Goal: Transaction & Acquisition: Purchase product/service

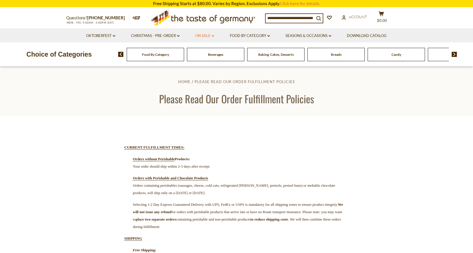
click at [202, 36] on link "On Sale dropdown_arrow" at bounding box center [204, 36] width 19 height 6
click at [201, 50] on link "All On Sale" at bounding box center [202, 50] width 20 height 5
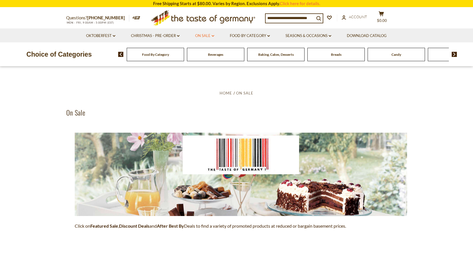
click at [213, 36] on icon "dropdown_arrow" at bounding box center [213, 36] width 3 height 2
click at [210, 60] on link "Feature Sale" at bounding box center [203, 60] width 23 height 5
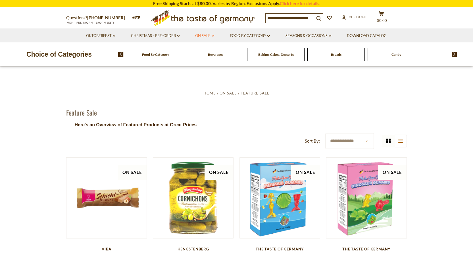
click at [204, 35] on link "On Sale dropdown_arrow" at bounding box center [204, 36] width 19 height 6
click at [207, 71] on link "Discount Deals" at bounding box center [206, 70] width 28 height 8
click at [215, 78] on link "All Discount Deals" at bounding box center [212, 78] width 34 height 5
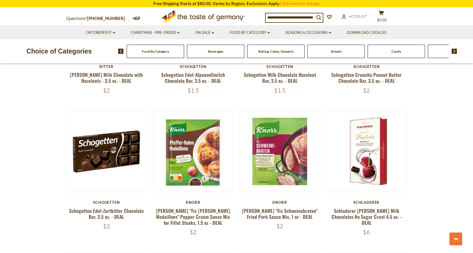
scroll to position [483, 0]
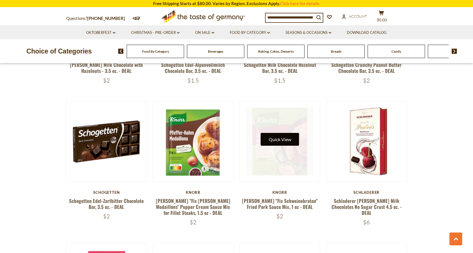
click at [271, 133] on button "Quick View" at bounding box center [280, 139] width 38 height 13
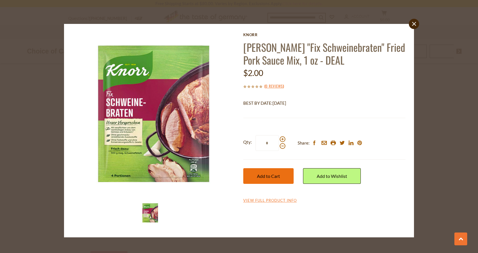
click at [277, 173] on button "Add to Cart" at bounding box center [268, 176] width 50 height 16
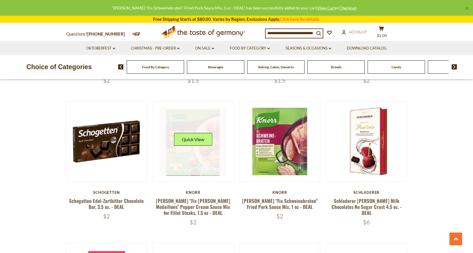
click at [206, 149] on link at bounding box center [193, 141] width 68 height 68
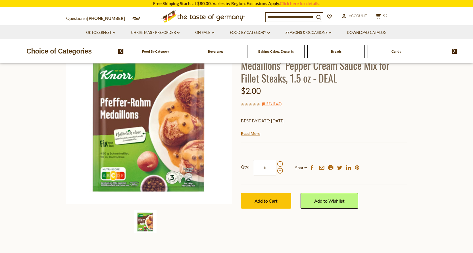
scroll to position [63, 0]
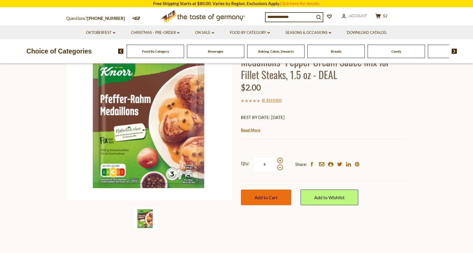
click at [262, 196] on span "Add to Cart" at bounding box center [266, 196] width 23 height 5
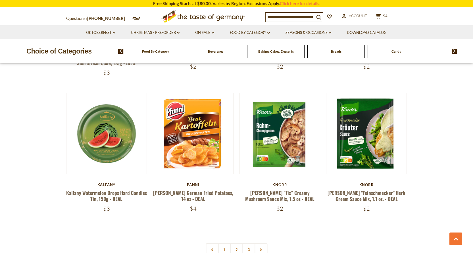
scroll to position [1166, 0]
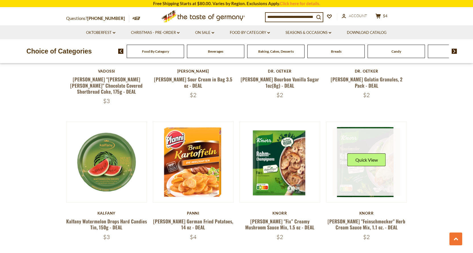
click at [359, 153] on div "Quick View" at bounding box center [367, 161] width 38 height 17
click at [358, 153] on button "Quick View" at bounding box center [367, 159] width 38 height 13
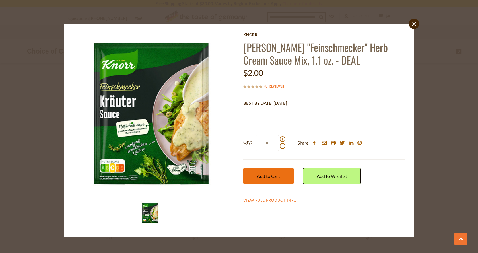
click at [275, 178] on span "Add to Cart" at bounding box center [268, 175] width 23 height 5
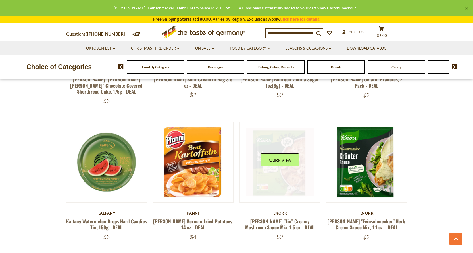
click at [282, 170] on link at bounding box center [280, 162] width 68 height 68
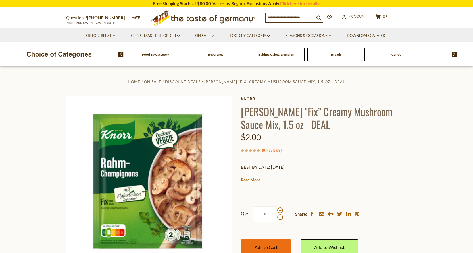
click at [265, 246] on span "Add to Cart" at bounding box center [266, 246] width 23 height 5
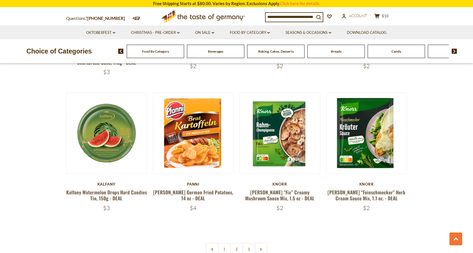
scroll to position [1222, 0]
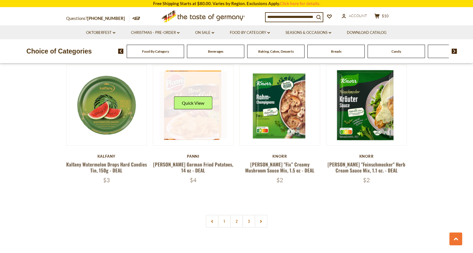
click at [190, 108] on link at bounding box center [193, 105] width 68 height 68
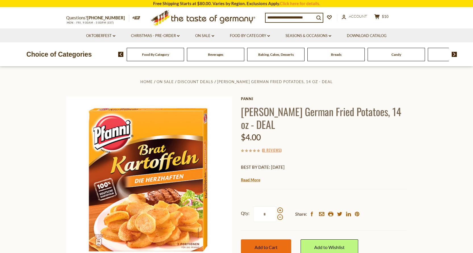
click at [262, 249] on span "Add to Cart" at bounding box center [266, 246] width 23 height 5
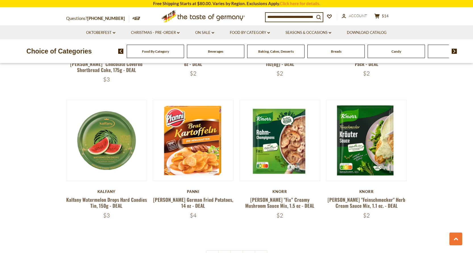
scroll to position [1204, 0]
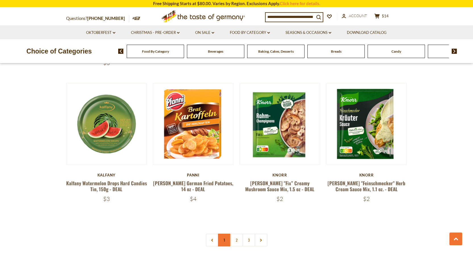
click at [224, 233] on link "1" at bounding box center [224, 239] width 13 height 13
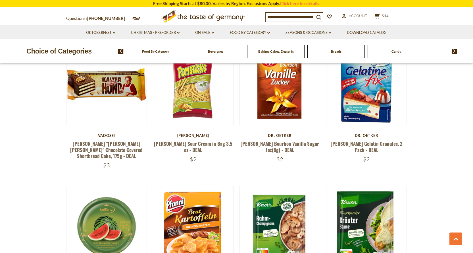
scroll to position [1241, 0]
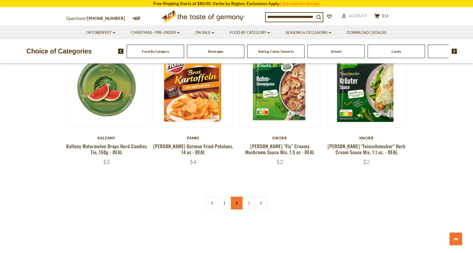
click at [236, 196] on link "2" at bounding box center [236, 202] width 13 height 13
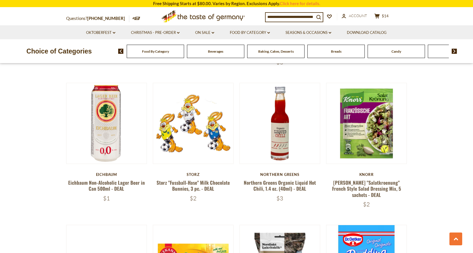
scroll to position [416, 0]
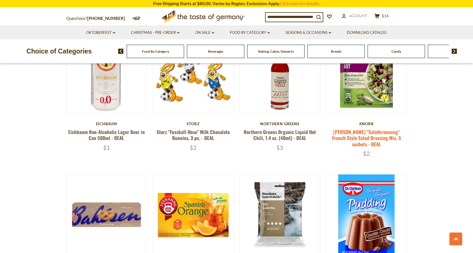
click at [369, 128] on link "[PERSON_NAME] "Salatkroenung" French Style Salad Dressing Mix, 5 sachets - DEAL" at bounding box center [366, 137] width 69 height 19
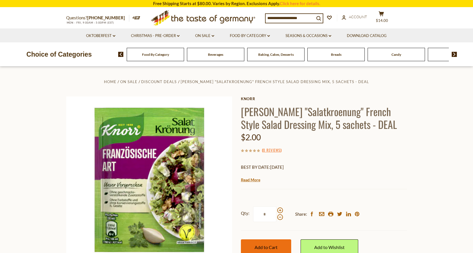
click at [266, 248] on span "Add to Cart" at bounding box center [266, 246] width 23 height 5
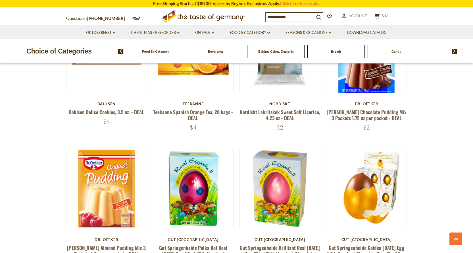
scroll to position [587, 0]
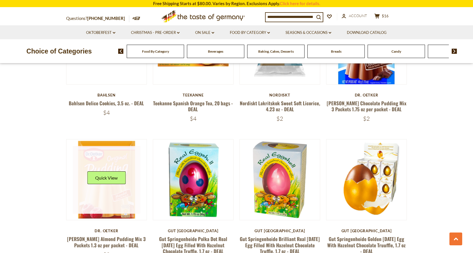
click at [120, 189] on link at bounding box center [107, 180] width 68 height 68
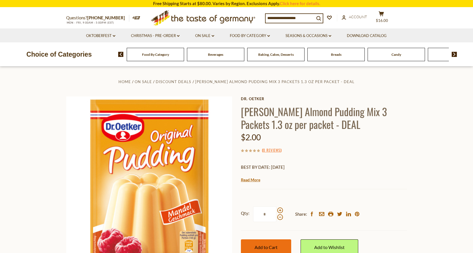
click at [268, 247] on span "Add to Cart" at bounding box center [266, 246] width 23 height 5
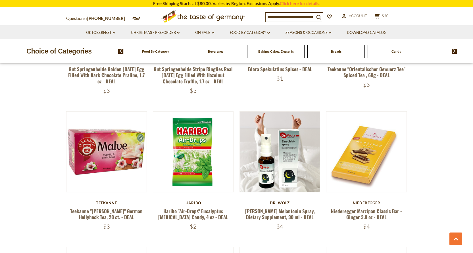
scroll to position [899, 0]
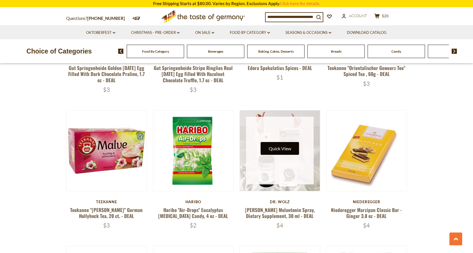
click at [273, 142] on button "Quick View" at bounding box center [280, 148] width 38 height 13
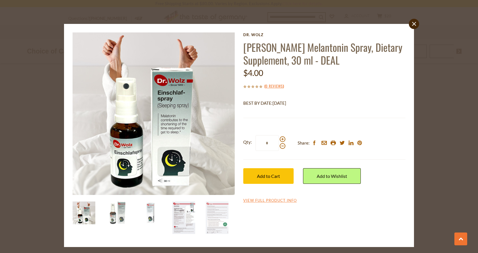
click at [187, 211] on img at bounding box center [183, 217] width 23 height 32
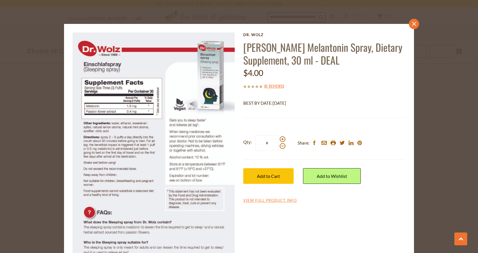
click at [413, 24] on icon "close" at bounding box center [414, 24] width 4 height 4
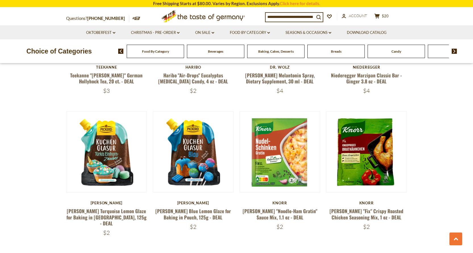
scroll to position [1044, 0]
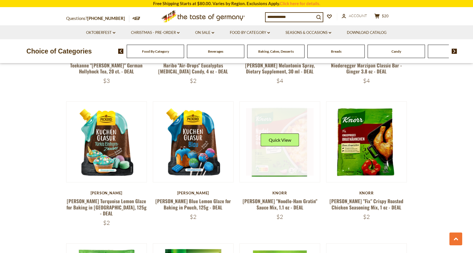
click at [275, 152] on link at bounding box center [280, 142] width 68 height 68
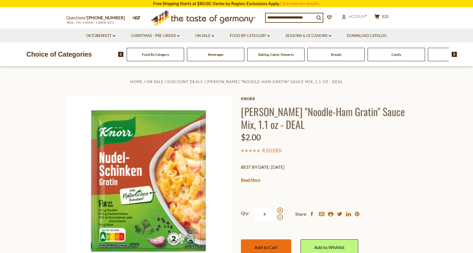
click at [264, 246] on span "Add to Cart" at bounding box center [266, 246] width 23 height 5
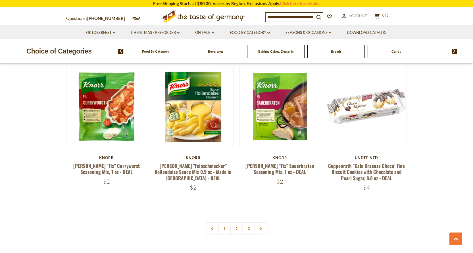
scroll to position [1212, 0]
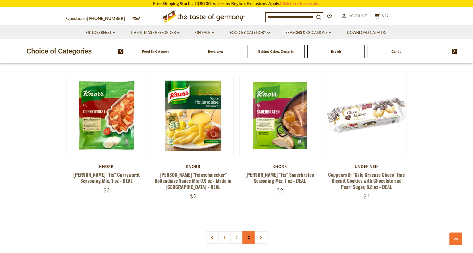
click at [249, 231] on link "3" at bounding box center [248, 237] width 13 height 13
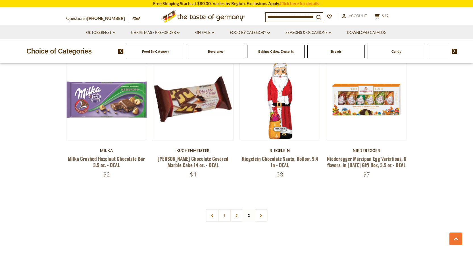
scroll to position [844, 0]
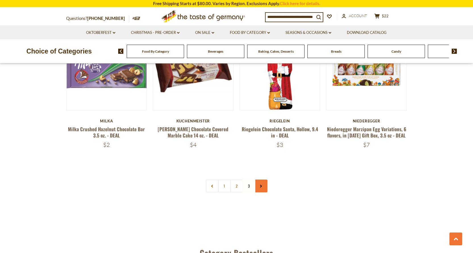
click at [261, 184] on use at bounding box center [261, 185] width 2 height 3
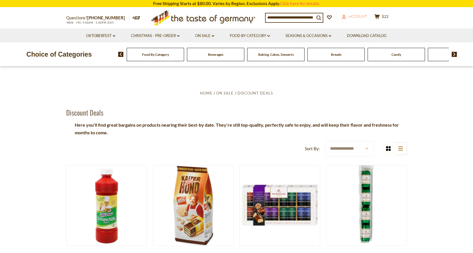
click at [361, 18] on span "Account" at bounding box center [358, 16] width 18 height 5
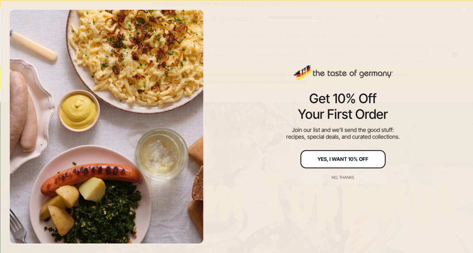
click at [348, 161] on div "Yes, I Want 10% Off" at bounding box center [343, 158] width 51 height 5
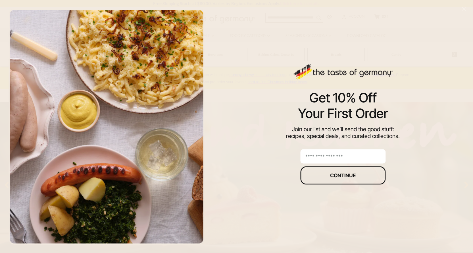
click at [346, 159] on input "email" at bounding box center [342, 156] width 85 height 14
type input "**********"
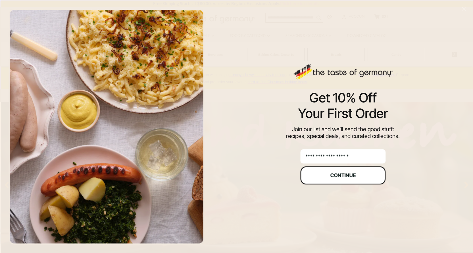
click at [348, 177] on div "Continue" at bounding box center [343, 175] width 26 height 5
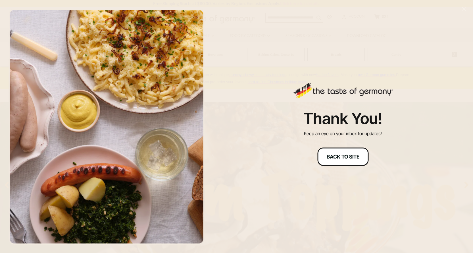
click at [343, 158] on div "Back to site" at bounding box center [343, 156] width 33 height 5
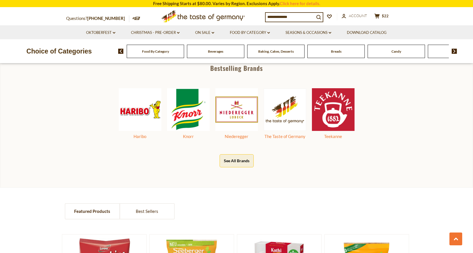
scroll to position [271, 0]
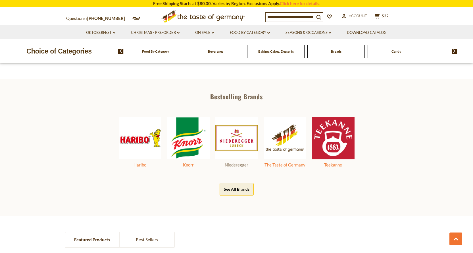
click at [237, 140] on img at bounding box center [236, 138] width 43 height 43
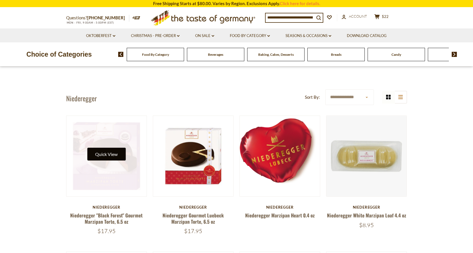
click at [107, 148] on button "Quick View" at bounding box center [106, 154] width 38 height 13
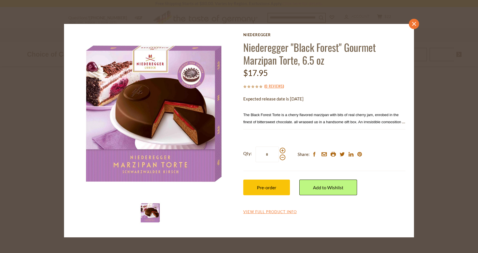
click at [416, 26] on link "close" at bounding box center [414, 24] width 10 height 10
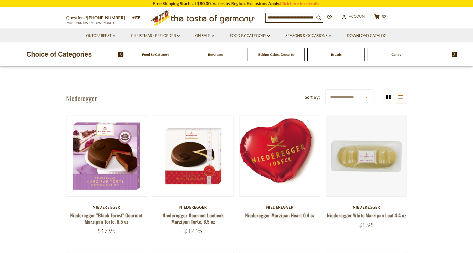
click at [454, 55] on img at bounding box center [454, 54] width 5 height 5
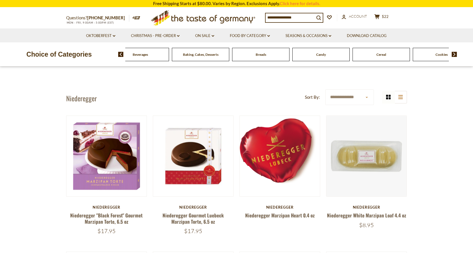
click at [455, 54] on img at bounding box center [454, 54] width 5 height 5
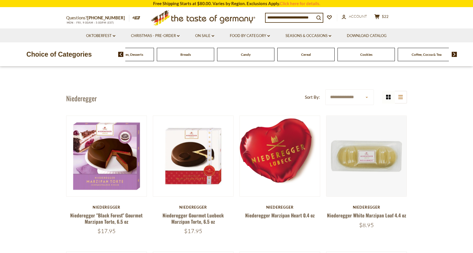
click at [455, 54] on img at bounding box center [454, 54] width 5 height 5
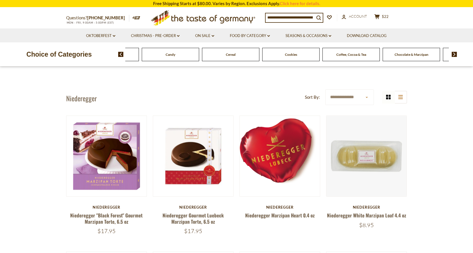
click at [455, 54] on img at bounding box center [454, 54] width 5 height 5
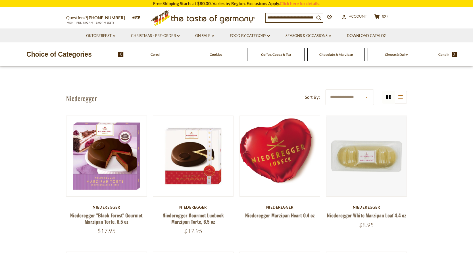
click at [455, 54] on img at bounding box center [454, 54] width 5 height 5
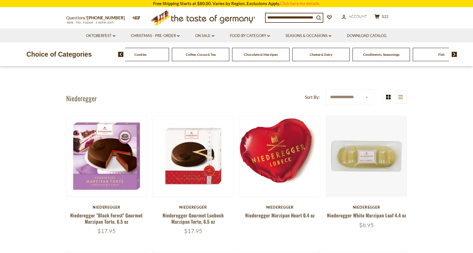
click at [455, 54] on img at bounding box center [454, 54] width 5 height 5
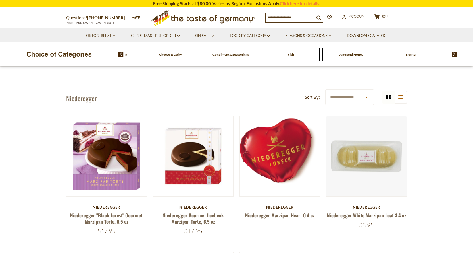
click at [455, 54] on img at bounding box center [454, 54] width 5 height 5
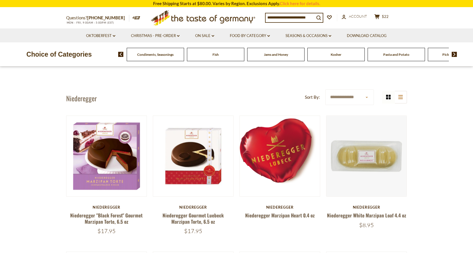
click at [455, 54] on img at bounding box center [454, 54] width 5 height 5
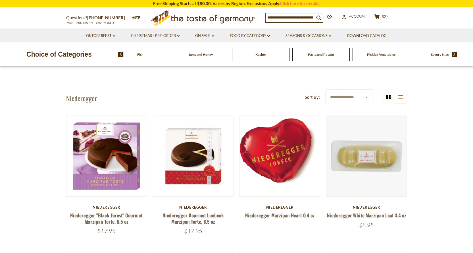
click at [455, 54] on img at bounding box center [454, 54] width 5 height 5
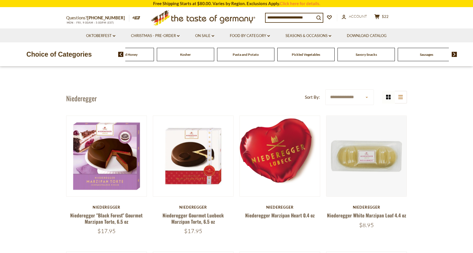
click at [455, 54] on img at bounding box center [454, 54] width 5 height 5
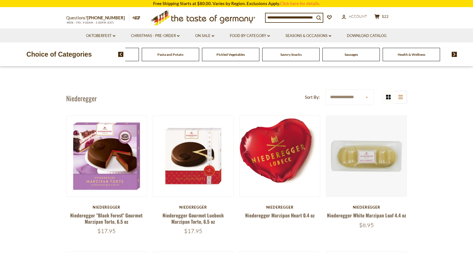
click at [455, 54] on img at bounding box center [454, 54] width 5 height 5
click at [362, 55] on span "Sausages" at bounding box center [361, 54] width 13 height 4
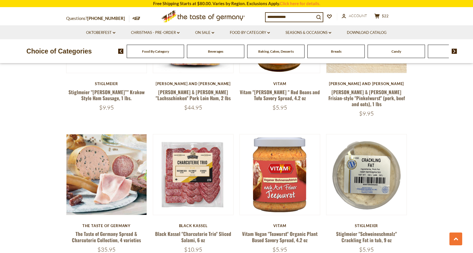
scroll to position [284, 0]
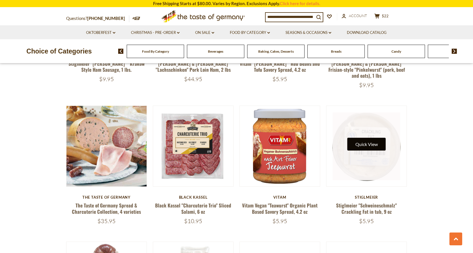
click at [363, 140] on button "Quick View" at bounding box center [367, 144] width 38 height 13
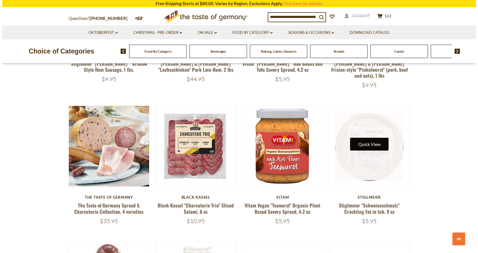
scroll to position [285, 0]
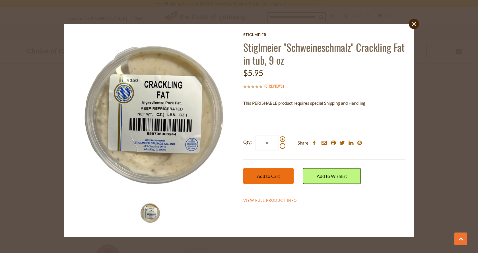
click at [276, 177] on span "Add to Cart" at bounding box center [268, 175] width 23 height 5
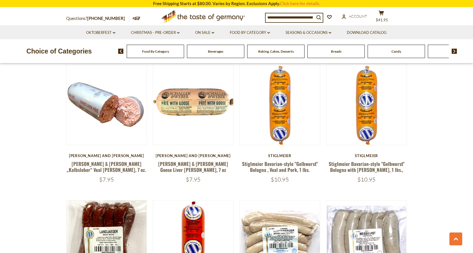
scroll to position [1194, 0]
